Goal: Information Seeking & Learning: Learn about a topic

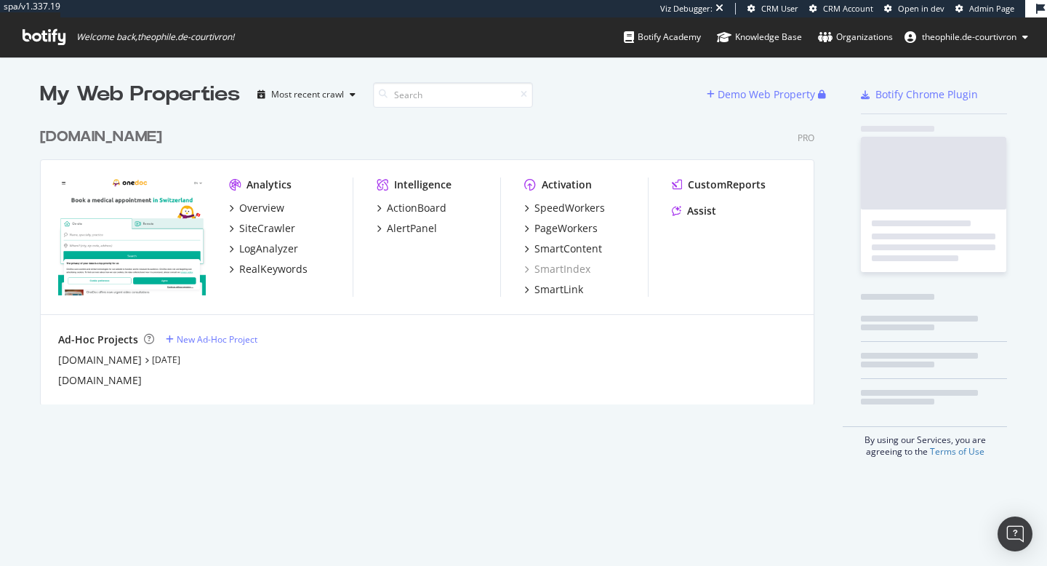
scroll to position [295, 786]
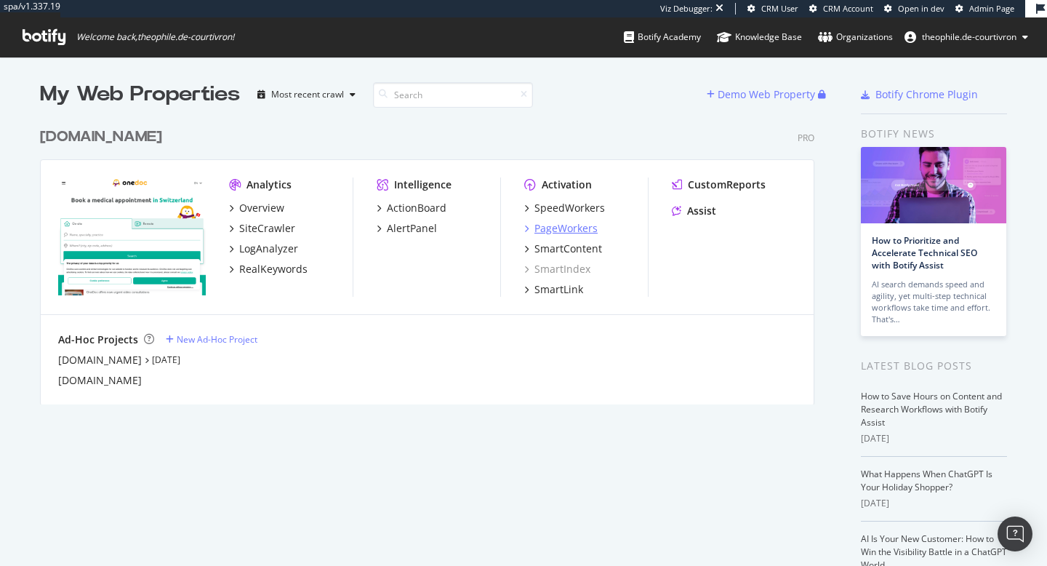
click at [579, 225] on div "PageWorkers" at bounding box center [565, 228] width 63 height 15
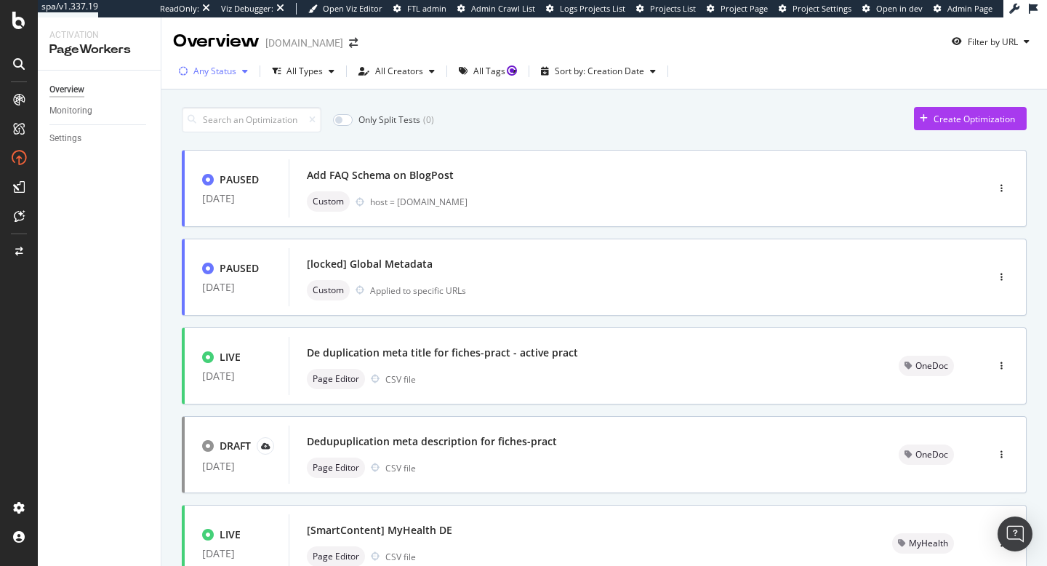
click at [242, 71] on icon "button" at bounding box center [245, 71] width 6 height 9
click at [299, 71] on div "All Types" at bounding box center [304, 71] width 36 height 9
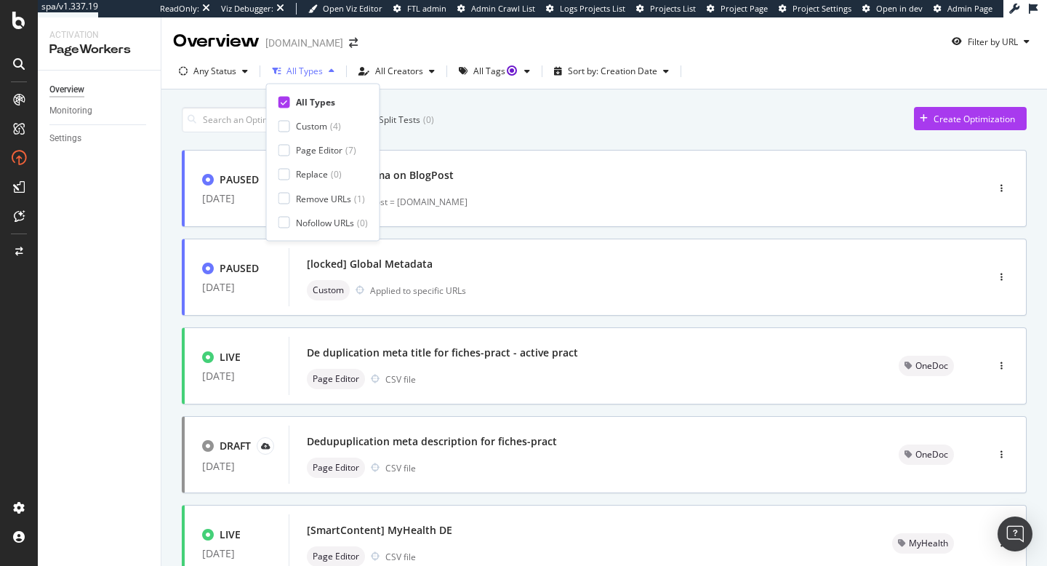
click at [299, 71] on div "All Types" at bounding box center [304, 71] width 36 height 9
